Goal: Transaction & Acquisition: Purchase product/service

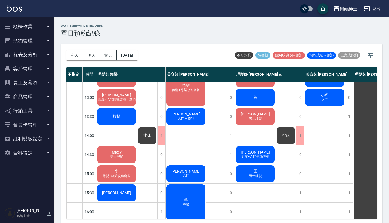
scroll to position [65, 0]
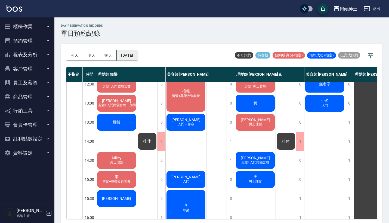
click at [132, 58] on button "[DATE]" at bounding box center [127, 55] width 21 height 10
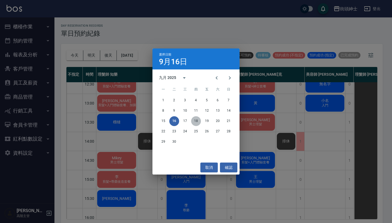
click at [198, 119] on button "18" at bounding box center [196, 121] width 10 height 10
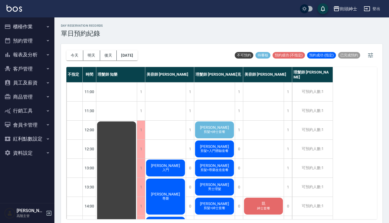
click at [214, 131] on span "剪髮+紳士套餐" at bounding box center [215, 131] width 24 height 5
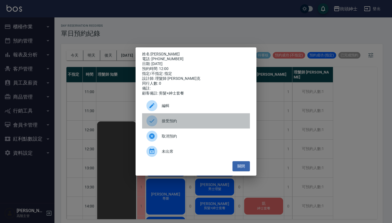
click at [192, 123] on span "接受預約" at bounding box center [204, 121] width 84 height 6
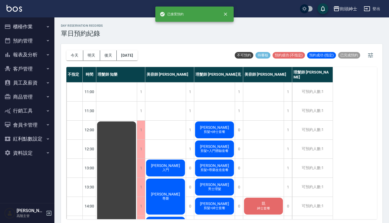
click at [213, 129] on span "邱鵬恩" at bounding box center [214, 127] width 31 height 4
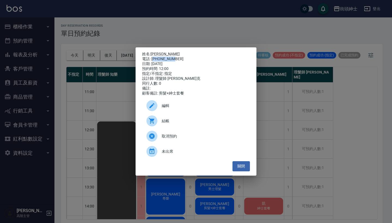
drag, startPoint x: 154, startPoint y: 58, endPoint x: 173, endPoint y: 57, distance: 19.4
click at [173, 57] on div "電話: 0983038938" at bounding box center [196, 59] width 108 height 5
click at [180, 63] on div "日期: 2025/09/18" at bounding box center [196, 63] width 108 height 5
drag, startPoint x: 173, startPoint y: 57, endPoint x: 152, endPoint y: 59, distance: 20.7
click at [152, 59] on div "電話: 0983038938" at bounding box center [196, 59] width 108 height 5
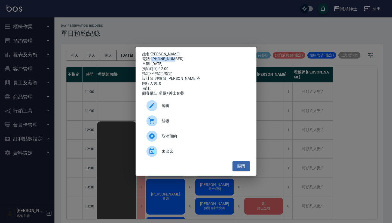
copy div "0983038938"
click at [125, 106] on div "姓名: 邱鵬恩 電話: 0983038938 日期: 2025/09/18 預約時間: 12:00 指定/不指定: 指定 設計師: 理髮師 Vic 維克 同行…" at bounding box center [196, 111] width 392 height 223
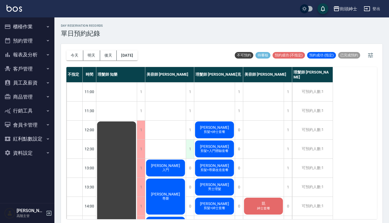
click at [192, 147] on div "1" at bounding box center [190, 149] width 8 height 19
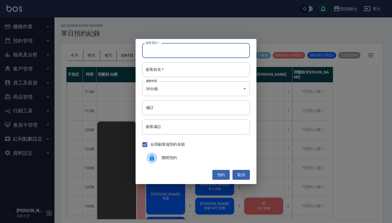
paste input "0983038938"
type input "0983038938"
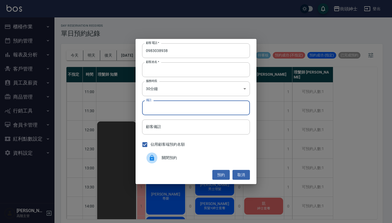
click at [176, 106] on input "備註" at bounding box center [196, 107] width 108 height 15
type input "紳士"
click at [226, 171] on button "預約" at bounding box center [220, 175] width 17 height 10
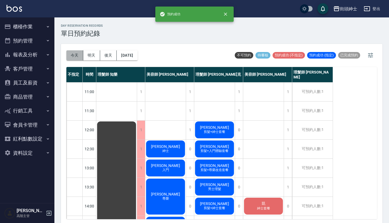
click at [77, 53] on button "今天" at bounding box center [74, 55] width 17 height 10
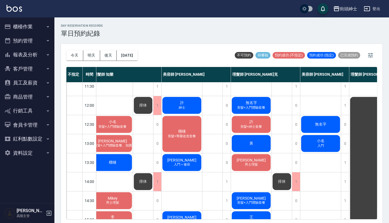
scroll to position [24, 4]
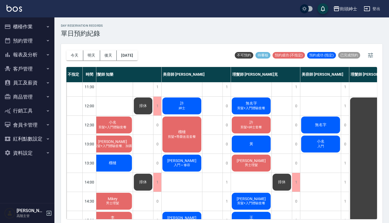
click at [257, 144] on div "黃" at bounding box center [251, 144] width 41 height 18
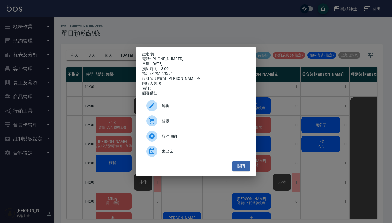
drag, startPoint x: 175, startPoint y: 59, endPoint x: 152, endPoint y: 52, distance: 24.2
click at [152, 52] on div "姓名: 黃 電話: 0979090248 日期: 2025/09/16 預約時間: 13:00 指定/不指定: 指定 設計師: 理髮師 Vic 維克 同行人數…" at bounding box center [196, 74] width 108 height 44
copy div "姓名: 黃 電話: 0979090248"
click at [240, 31] on div "姓名: 黃 電話: 0979090248 日期: 2025/09/16 預約時間: 13:00 指定/不指定: 指定 設計師: 理髮師 Vic 維克 同行人數…" at bounding box center [196, 111] width 392 height 223
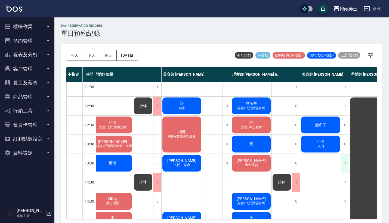
click at [343, 161] on div "1" at bounding box center [345, 163] width 8 height 19
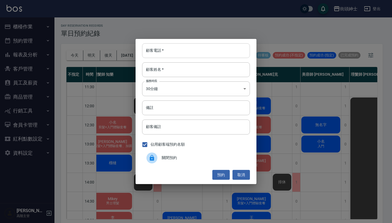
paste input "黃 電話: 0979090248"
type input "黃 電話: 0979090248"
paste input "黃 電話: 0979090248"
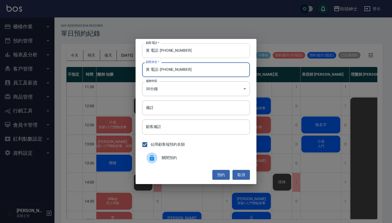
type input "黃 電話: 0979090248"
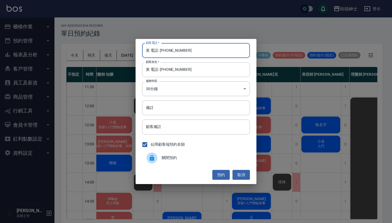
drag, startPoint x: 160, startPoint y: 51, endPoint x: 122, endPoint y: 51, distance: 38.1
click at [122, 51] on div "顧客電話   * 黃 電話: 0979090248 顧客電話   * 顧客姓名   * 黃 電話: 0979090248 顧客姓名   * 服務時長 30分鐘…" at bounding box center [196, 111] width 392 height 223
type input "0979090248"
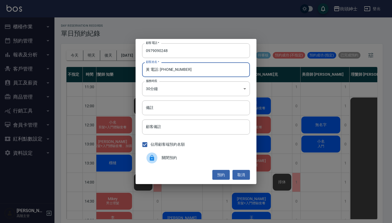
drag, startPoint x: 196, startPoint y: 72, endPoint x: 150, endPoint y: 71, distance: 46.0
click at [150, 71] on input "黃 電話: 0979090248" at bounding box center [196, 69] width 108 height 15
type input "黃"
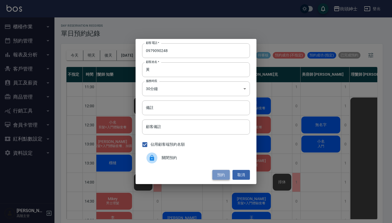
click at [225, 175] on button "預約" at bounding box center [220, 175] width 17 height 10
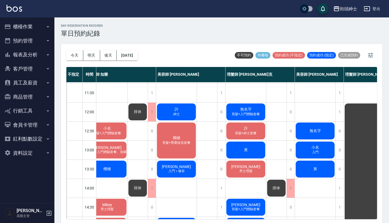
scroll to position [18, 10]
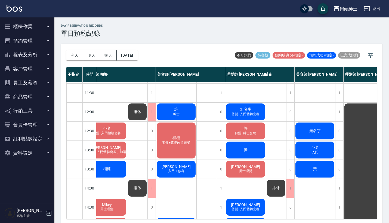
click at [323, 146] on div "小名 入門" at bounding box center [315, 150] width 41 height 18
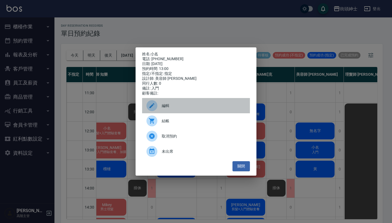
click at [186, 107] on span "編輯" at bounding box center [204, 106] width 84 height 6
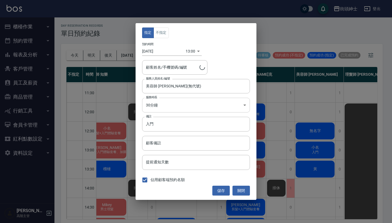
type input "小名/0932252108"
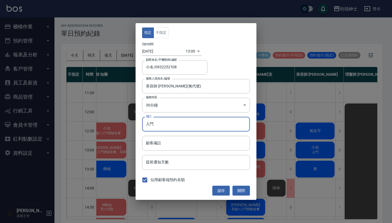
click at [192, 122] on input "入門" at bounding box center [196, 124] width 108 height 15
type input "入門 紳士"
click at [220, 189] on button "儲存" at bounding box center [220, 191] width 17 height 10
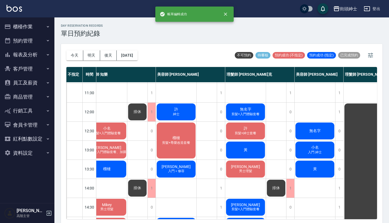
click at [314, 129] on span "無名字" at bounding box center [315, 130] width 14 height 5
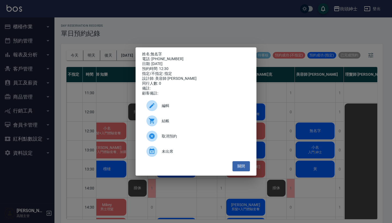
click at [173, 126] on div "結帳" at bounding box center [196, 120] width 108 height 15
click at [104, 73] on div "姓名: 無名字 電話: 0988052359 日期: 2025/09/16 預約時間: 12:30 指定/不指定: 指定 設計師: 美容師 小戴 同行人數: …" at bounding box center [196, 111] width 392 height 223
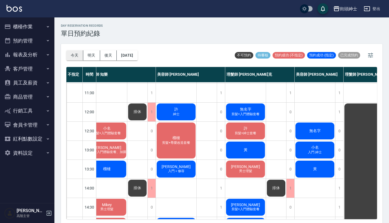
click at [81, 59] on button "今天" at bounding box center [74, 55] width 17 height 10
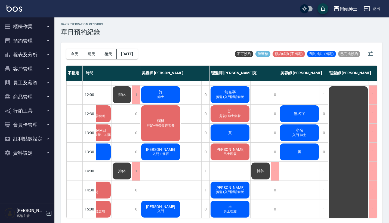
scroll to position [23, 27]
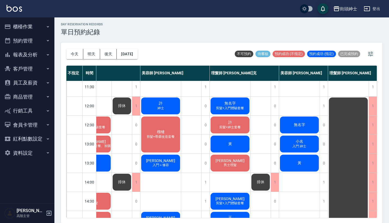
click at [293, 122] on span "無名字" at bounding box center [300, 124] width 14 height 5
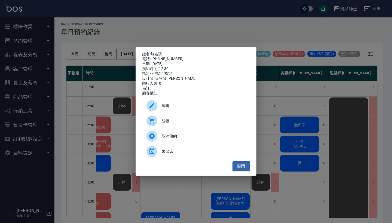
click at [279, 32] on div "姓名: 無名字 電話: 0988052359 日期: 2025/09/16 預約時間: 12:30 指定/不指定: 指定 設計師: 美容師 小戴 同行人數: …" at bounding box center [196, 111] width 392 height 223
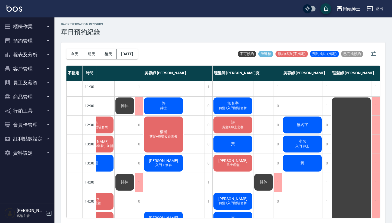
scroll to position [23, 25]
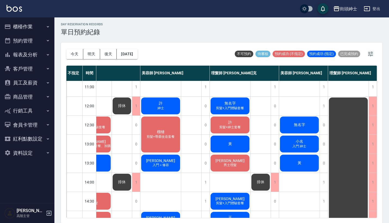
click at [303, 126] on span "無名字" at bounding box center [300, 124] width 14 height 5
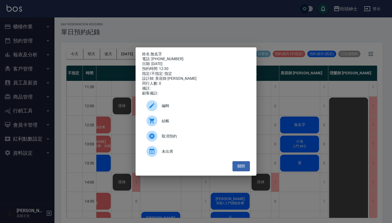
click at [205, 124] on span "結帳" at bounding box center [204, 121] width 84 height 6
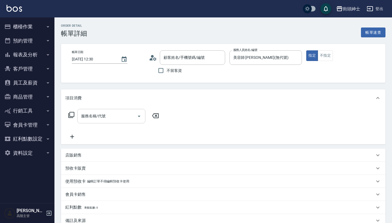
type input "無名字/0988052359/null"
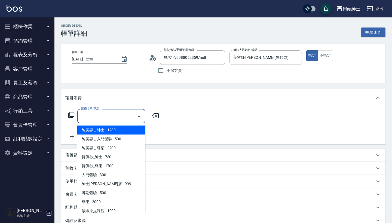
click at [116, 112] on input "服務名稱/代號" at bounding box center [107, 116] width 55 height 10
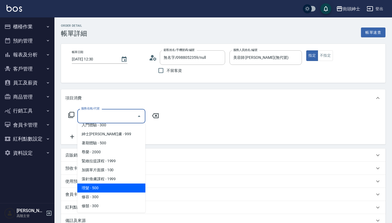
scroll to position [50, 0]
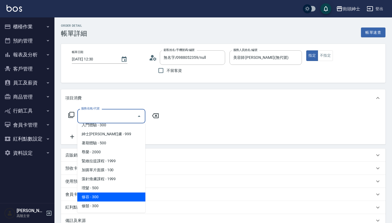
click at [121, 195] on span "修容 - 300" at bounding box center [111, 196] width 68 height 9
type input "修容(A03)"
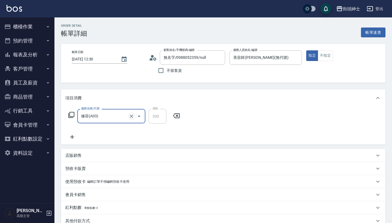
click at [130, 117] on icon "Clear" at bounding box center [131, 116] width 3 height 3
click at [115, 117] on input "服務名稱/代號" at bounding box center [104, 116] width 48 height 10
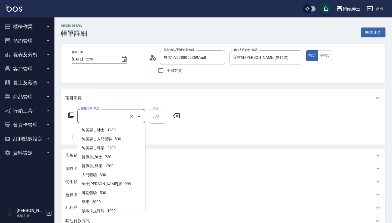
scroll to position [39, 0]
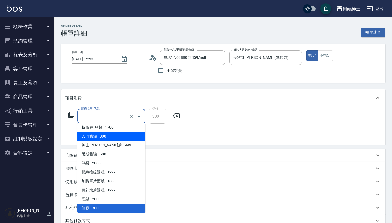
click at [116, 138] on span "入門體驗 - 300" at bounding box center [111, 136] width 68 height 9
type input "入門體驗"
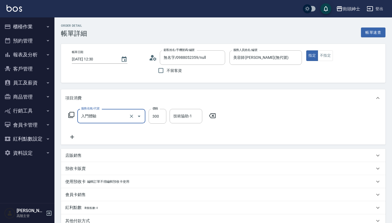
click at [73, 136] on icon at bounding box center [72, 137] width 14 height 7
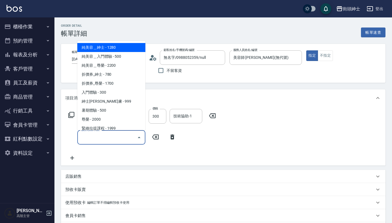
click at [89, 133] on input "服務名稱/代號" at bounding box center [107, 137] width 55 height 10
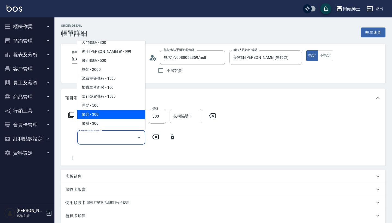
scroll to position [50, 0]
click at [100, 113] on span "修容 - 300" at bounding box center [111, 114] width 68 height 9
type input "修容(A03)"
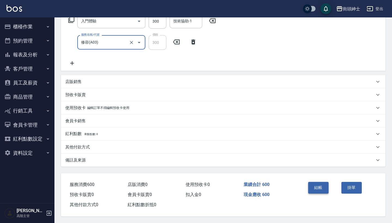
scroll to position [97, 0]
click at [310, 188] on button "結帳" at bounding box center [318, 187] width 20 height 11
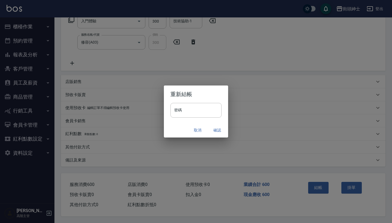
click at [218, 128] on button "確認" at bounding box center [216, 130] width 17 height 10
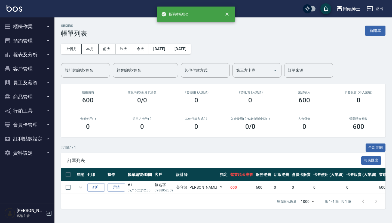
click at [33, 41] on button "預約管理" at bounding box center [27, 41] width 50 height 14
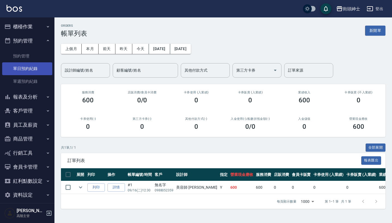
click at [41, 67] on link "單日預約紀錄" at bounding box center [27, 68] width 50 height 13
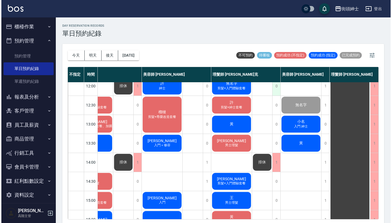
scroll to position [50, 28]
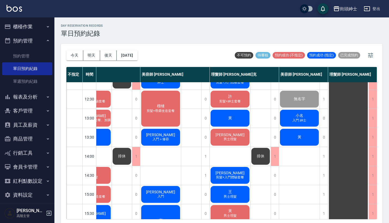
click at [295, 116] on span "小名" at bounding box center [300, 115] width 10 height 5
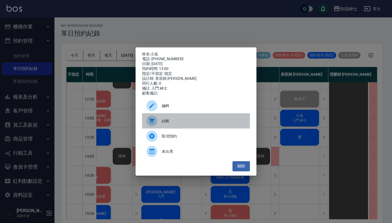
click at [163, 119] on div "結帳" at bounding box center [196, 120] width 108 height 15
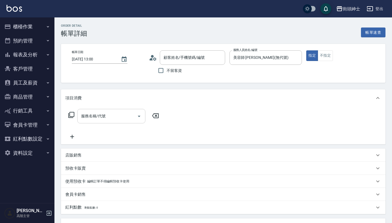
type input "小名/0932252108/null"
click at [128, 118] on input "服務名稱/代號" at bounding box center [107, 116] width 55 height 10
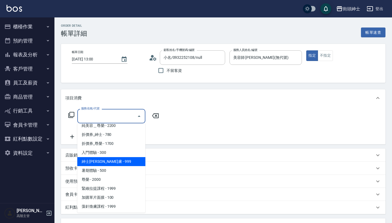
scroll to position [22, 0]
click at [131, 162] on span "紳士全效煥膚 - 999" at bounding box center [111, 162] width 68 height 9
type input "紳士全效煥膚"
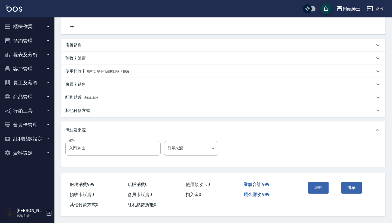
click at [329, 180] on div "結帳" at bounding box center [322, 192] width 33 height 24
click at [316, 188] on button "結帳" at bounding box center [318, 187] width 20 height 11
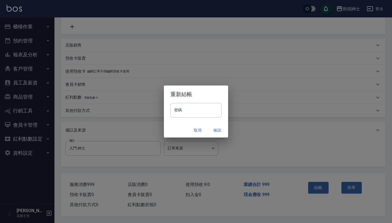
click at [221, 129] on button "確認" at bounding box center [216, 130] width 17 height 10
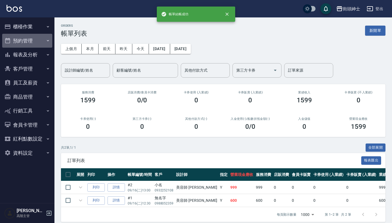
click at [39, 42] on button "預約管理" at bounding box center [27, 41] width 50 height 14
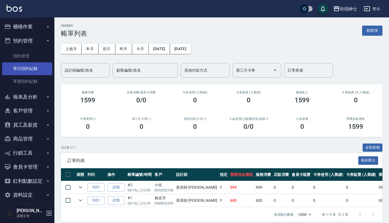
click at [44, 70] on link "單日預約紀錄" at bounding box center [27, 68] width 50 height 13
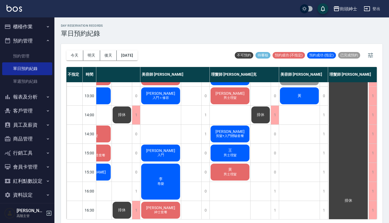
scroll to position [48, 28]
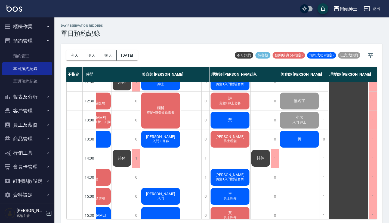
click at [301, 140] on div "黃" at bounding box center [299, 139] width 41 height 18
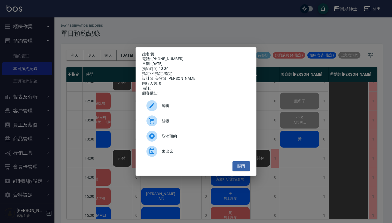
click at [276, 132] on div "姓名: 黃 電話: 0979090248 日期: 2025/09/16 預約時間: 13:30 指定/不指定: 指定 設計師: 美容師 小戴 同行人數: 0 …" at bounding box center [196, 111] width 392 height 223
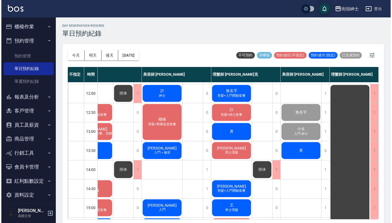
scroll to position [34, 25]
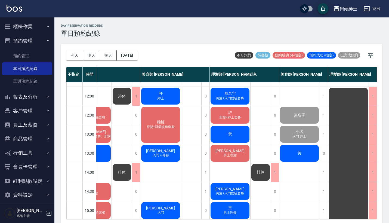
click at [230, 131] on div "黃" at bounding box center [230, 134] width 41 height 18
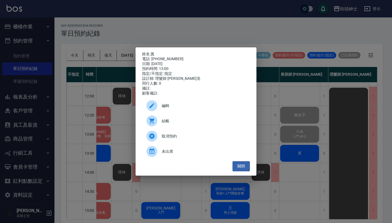
click at [179, 122] on span "結帳" at bounding box center [204, 121] width 84 height 6
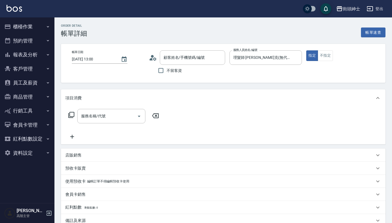
type input "黃/0979090248/null"
click at [104, 121] on div "服務名稱/代號" at bounding box center [111, 116] width 68 height 14
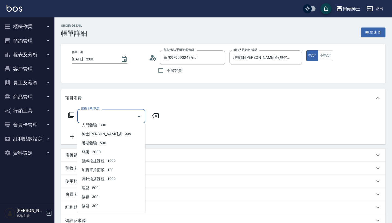
scroll to position [50, 0]
click at [116, 189] on span "理髮 - 500" at bounding box center [111, 187] width 68 height 9
type input "理髮(A02)"
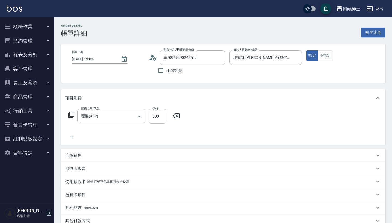
click at [88, 154] on div "店販銷售" at bounding box center [219, 156] width 309 height 6
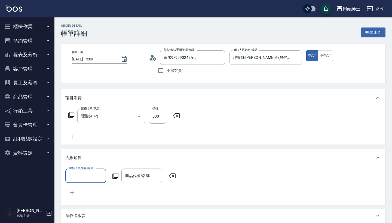
scroll to position [0, 0]
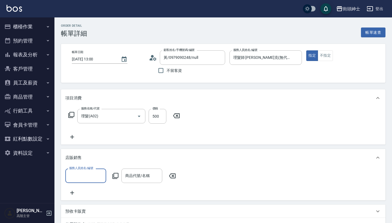
click at [94, 170] on div "服務人員姓名/編號" at bounding box center [85, 175] width 41 height 14
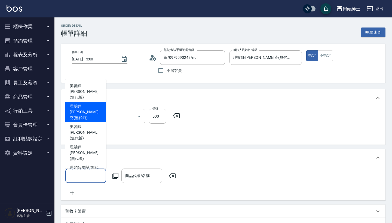
click at [87, 115] on span "理髮師 Vic 維克 (無代號)" at bounding box center [86, 111] width 32 height 17
type input "理髮師 Vic 維克(無代號)"
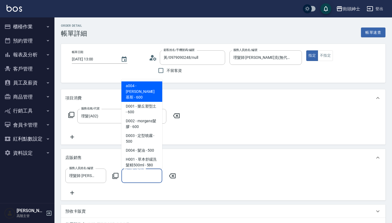
click at [137, 177] on input "商品代號/名稱" at bounding box center [142, 176] width 36 height 10
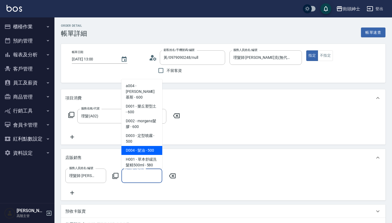
click at [149, 146] on span "D004 - 髮油 - 500" at bounding box center [141, 150] width 41 height 9
type input "髮油"
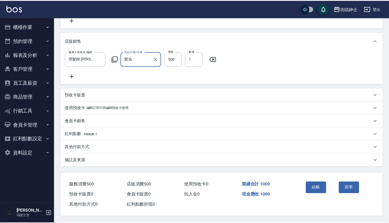
scroll to position [124, 0]
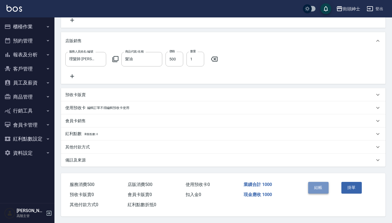
click at [310, 187] on button "結帳" at bounding box center [318, 187] width 20 height 11
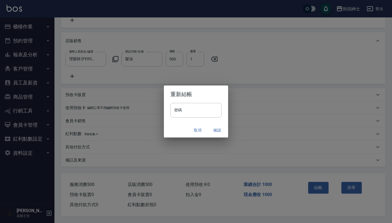
click at [275, 158] on div "重新結帳 密碼 密碼 取消 確認" at bounding box center [196, 111] width 392 height 223
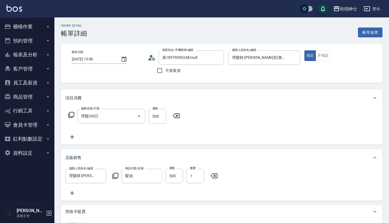
scroll to position [0, 0]
click at [35, 44] on button "預約管理" at bounding box center [27, 41] width 50 height 14
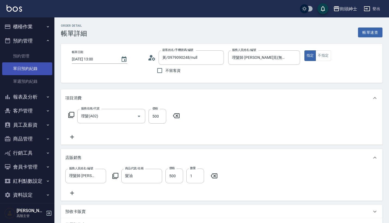
click at [36, 65] on link "單日預約紀錄" at bounding box center [27, 68] width 50 height 13
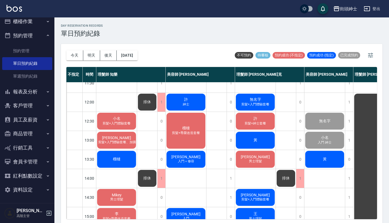
scroll to position [4, 0]
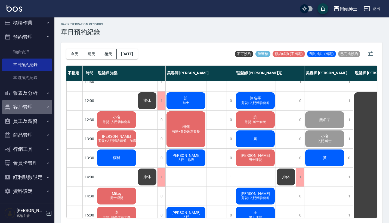
click at [31, 104] on button "客戶管理" at bounding box center [27, 107] width 50 height 14
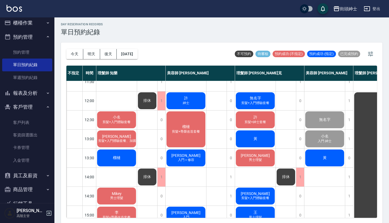
click at [31, 104] on button "客戶管理" at bounding box center [27, 107] width 50 height 14
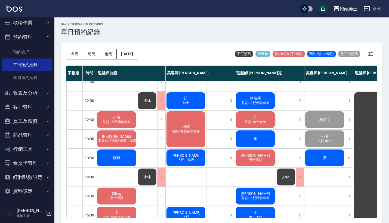
click at [37, 96] on button "報表及分析" at bounding box center [27, 93] width 50 height 14
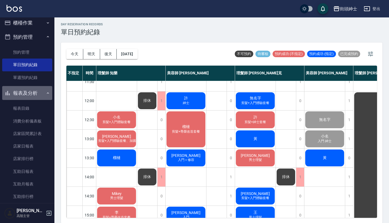
click at [37, 96] on button "報表及分析" at bounding box center [27, 93] width 50 height 14
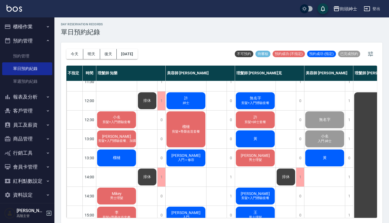
scroll to position [0, 0]
click at [42, 26] on button "櫃檯作業" at bounding box center [27, 27] width 50 height 14
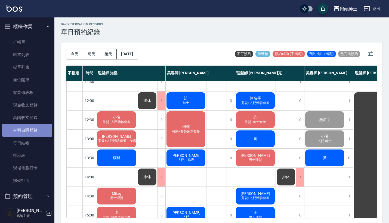
click at [38, 135] on link "材料自購登錄" at bounding box center [27, 130] width 50 height 13
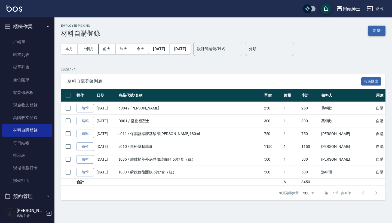
click at [383, 30] on button "新增" at bounding box center [376, 31] width 17 height 10
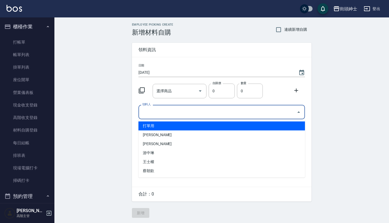
click at [163, 116] on input "領料人" at bounding box center [217, 112] width 153 height 10
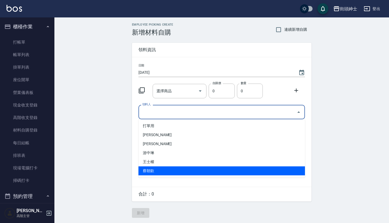
click at [163, 169] on li "蔡朝欽" at bounding box center [221, 170] width 166 height 9
type input "蔡朝欽"
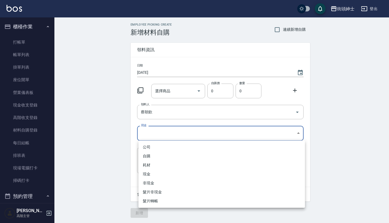
click at [185, 128] on body "街頭紳士 登出 櫃檯作業 打帳單 帳單列表 掛單列表 座位開單 營業儀表板 現金收支登錄 高階收支登錄 材料自購登錄 每日結帳 排班表 現場電腦打卡 掃碼打卡…" at bounding box center [194, 111] width 389 height 223
click at [186, 159] on li "自購" at bounding box center [221, 156] width 166 height 9
type input "自購"
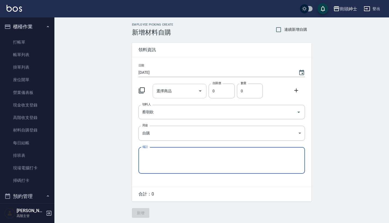
click at [185, 85] on div "選擇商品" at bounding box center [180, 91] width 54 height 14
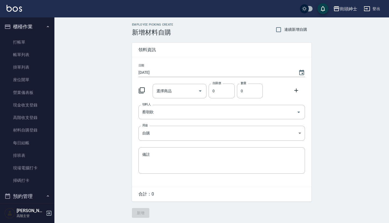
click at [228, 124] on div "日期 2025/09/16 選擇商品 選擇商品 自購價 0 自購價 數量 0 數量 領料人 蔡朝欽 領料人 用途 自購 自購 用途 備註 x 備註" at bounding box center [222, 121] width 180 height 129
click at [181, 86] on div "選擇商品" at bounding box center [180, 91] width 54 height 14
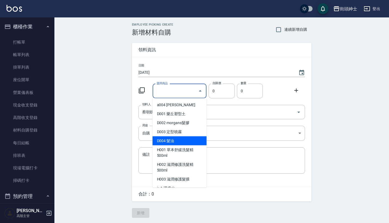
click at [186, 142] on li "D004 髮油" at bounding box center [180, 140] width 54 height 9
type input "髮油"
type input "250"
type input "1"
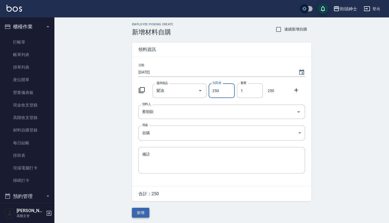
scroll to position [1, 0]
click at [144, 211] on button "新增" at bounding box center [140, 213] width 17 height 10
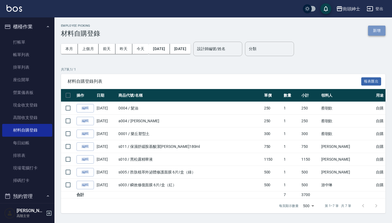
click at [381, 26] on button "新增" at bounding box center [376, 31] width 17 height 10
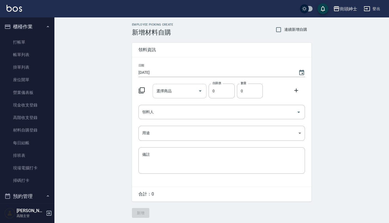
click at [181, 95] on input "選擇商品" at bounding box center [175, 91] width 41 height 10
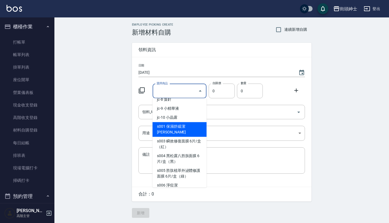
scroll to position [161, 0]
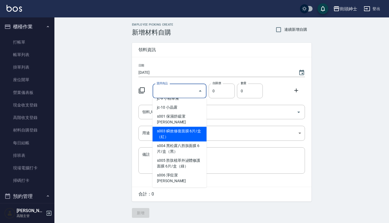
click at [190, 130] on li "s003 瞬效修復面膜 6片/盒（紅）" at bounding box center [180, 134] width 54 height 15
type input "瞬效修復面膜 6片/盒（紅）"
type input "330"
type input "1"
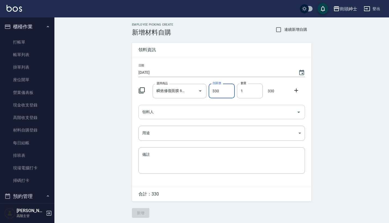
click at [210, 113] on input "領料人" at bounding box center [217, 112] width 153 height 10
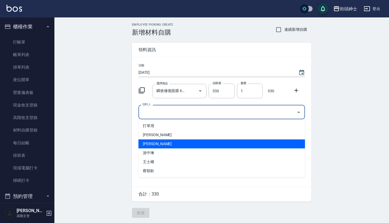
click at [199, 140] on li "[PERSON_NAME]" at bounding box center [221, 143] width 166 height 9
type input "[PERSON_NAME]"
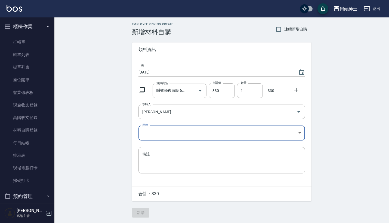
scroll to position [1, 0]
click at [185, 140] on div "日期 2025/09/16 選擇商品 瞬效修復面膜 6片/盒（紅） 選擇商品 自購價 330 自購價 數量 1 數量 330 領料人 洪庭萱 領料人 用途 ​…" at bounding box center [222, 121] width 180 height 129
click at [187, 134] on body "街頭紳士 登出 櫃檯作業 打帳單 帳單列表 掛單列表 座位開單 營業儀表板 現金收支登錄 高階收支登錄 材料自購登錄 每日結帳 排班表 現場電腦打卡 掃碼打卡…" at bounding box center [196, 111] width 392 height 223
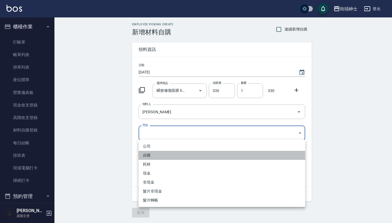
click at [183, 158] on li "自購" at bounding box center [221, 155] width 166 height 9
type input "自購"
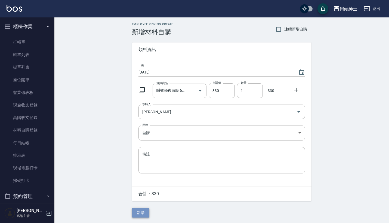
click at [145, 211] on button "新增" at bounding box center [140, 213] width 17 height 10
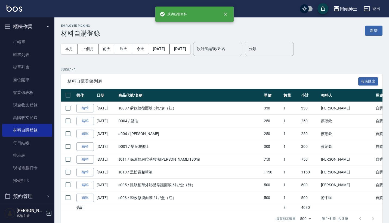
click at [30, 30] on button "櫃檯作業" at bounding box center [27, 27] width 50 height 14
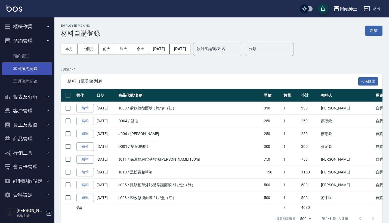
click at [35, 66] on link "單日預約紀錄" at bounding box center [27, 68] width 50 height 13
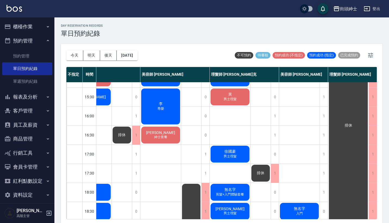
scroll to position [243, 28]
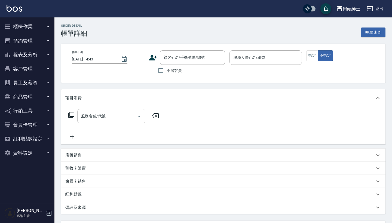
type input "[DATE] 12:30"
type input "美容師 [PERSON_NAME](無代號)"
type input "無名字/0988052359/null"
click at [109, 122] on div "服務名稱/代號" at bounding box center [111, 116] width 68 height 14
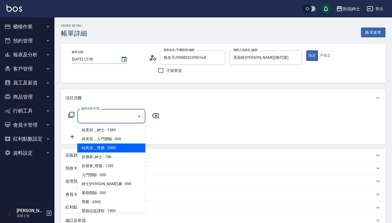
click at [156, 140] on div "服務名稱/代號 服務名稱/代號" at bounding box center [223, 126] width 324 height 38
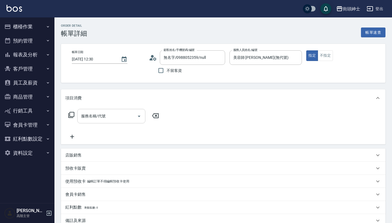
click at [123, 121] on input "服務名稱/代號" at bounding box center [107, 116] width 55 height 10
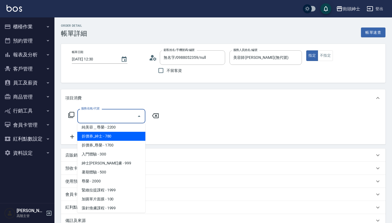
scroll to position [20, 0]
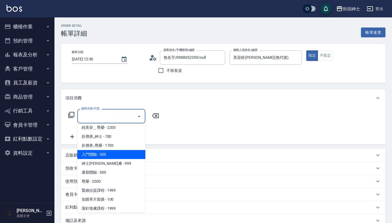
click at [121, 155] on span "入門體驗 - 300" at bounding box center [111, 154] width 68 height 9
type input "入門體驗"
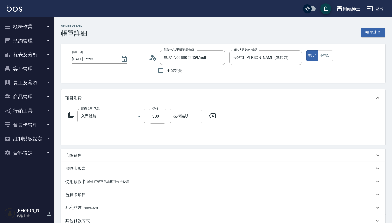
click at [76, 137] on icon at bounding box center [72, 137] width 14 height 7
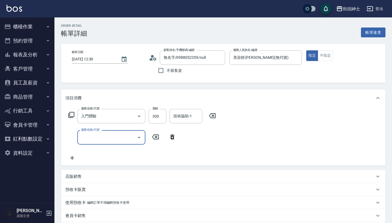
click at [87, 135] on input "服務名稱/代號" at bounding box center [107, 137] width 55 height 10
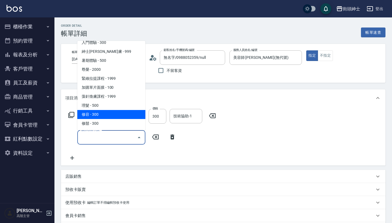
scroll to position [50, 0]
click at [119, 116] on span "修容 - 300" at bounding box center [111, 114] width 68 height 9
type input "修容(A03)"
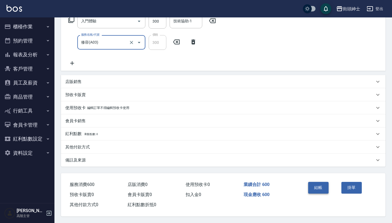
scroll to position [97, 0]
click at [320, 183] on button "結帳" at bounding box center [318, 187] width 20 height 11
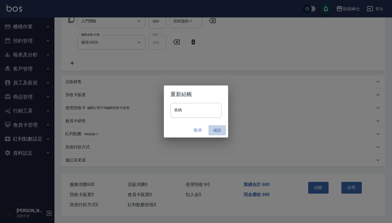
click at [214, 132] on button "確認" at bounding box center [216, 130] width 17 height 10
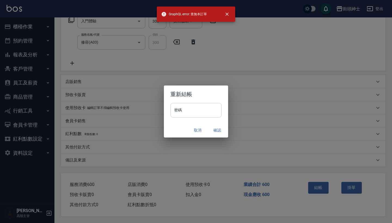
click at [191, 108] on input "密碼" at bounding box center [195, 110] width 51 height 15
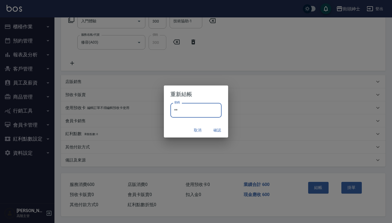
type input "*"
type input "********"
click at [218, 128] on button "確認" at bounding box center [216, 130] width 17 height 10
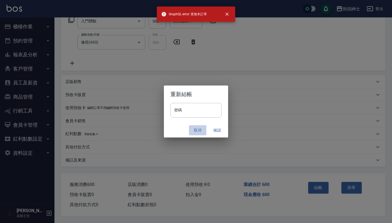
click at [196, 130] on button "取消" at bounding box center [197, 130] width 17 height 10
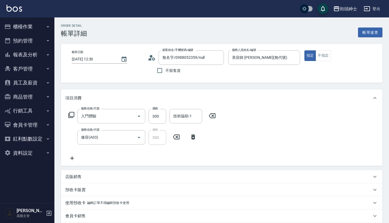
scroll to position [0, 0]
click at [33, 38] on button "預約管理" at bounding box center [27, 41] width 50 height 14
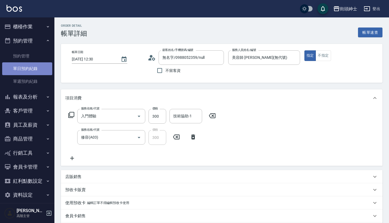
click at [30, 66] on link "單日預約紀錄" at bounding box center [27, 68] width 50 height 13
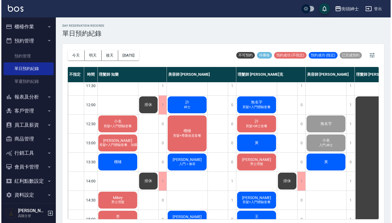
scroll to position [24, 0]
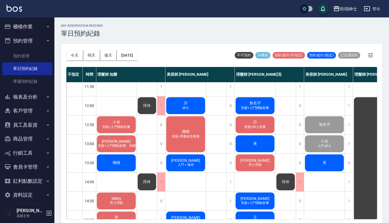
click at [323, 161] on span "黃" at bounding box center [325, 162] width 6 height 5
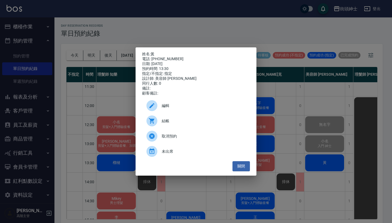
click at [180, 124] on span "結帳" at bounding box center [204, 121] width 84 height 6
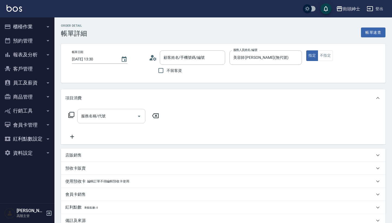
type input "黃/0979090248/null"
click at [107, 113] on input "服務名稱/代號" at bounding box center [107, 116] width 55 height 10
click at [196, 118] on div "服務名稱/代號 服務名稱/代號" at bounding box center [223, 126] width 324 height 38
click at [94, 121] on input "服務名稱/代號" at bounding box center [107, 116] width 55 height 10
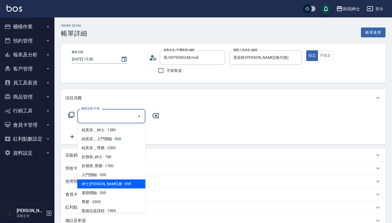
click at [122, 186] on span "紳士[PERSON_NAME]膚 - 999" at bounding box center [111, 183] width 68 height 9
type input "紳士全效煥膚"
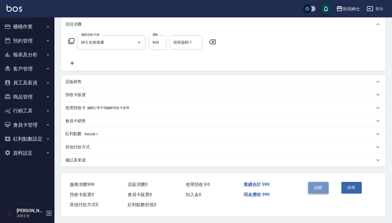
click at [315, 186] on button "結帳" at bounding box center [318, 187] width 20 height 11
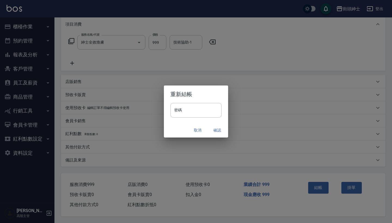
click at [219, 131] on button "確認" at bounding box center [216, 130] width 17 height 10
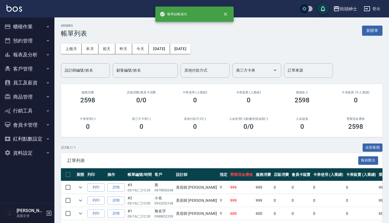
click at [35, 39] on button "預約管理" at bounding box center [27, 41] width 50 height 14
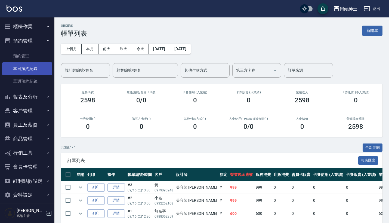
click at [36, 64] on link "單日預約紀錄" at bounding box center [27, 68] width 50 height 13
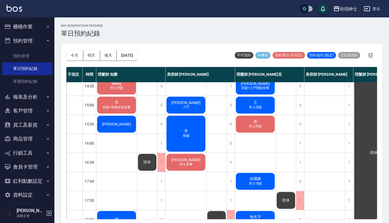
scroll to position [158, 0]
